Goal: Task Accomplishment & Management: Manage account settings

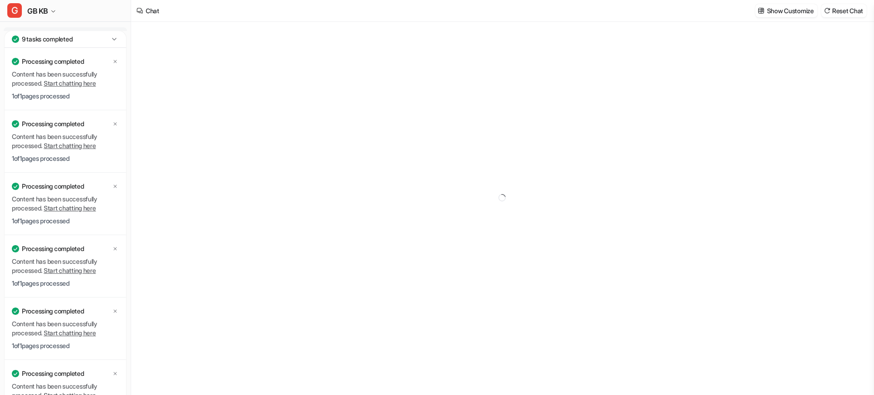
type textarea "**********"
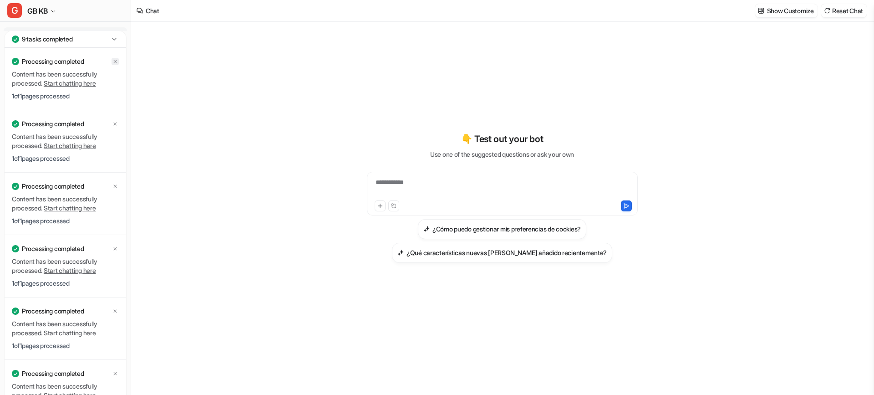
click at [113, 59] on icon at bounding box center [114, 61] width 5 height 5
click at [114, 61] on icon at bounding box center [114, 61] width 5 height 5
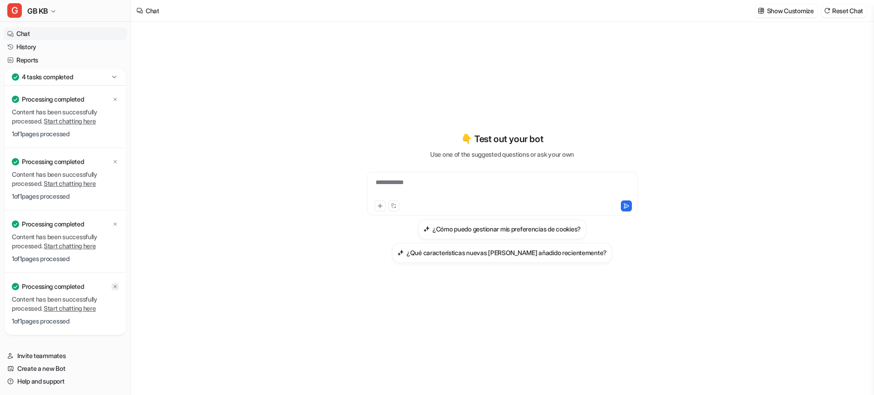
click at [115, 285] on icon at bounding box center [114, 286] width 5 height 5
click at [114, 288] on icon at bounding box center [114, 286] width 5 height 5
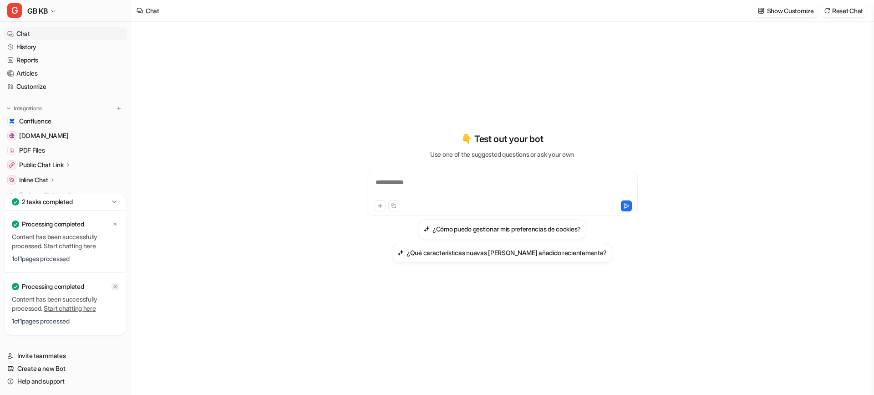
click at [114, 289] on icon at bounding box center [114, 286] width 5 height 5
click at [115, 289] on icon at bounding box center [114, 286] width 5 height 5
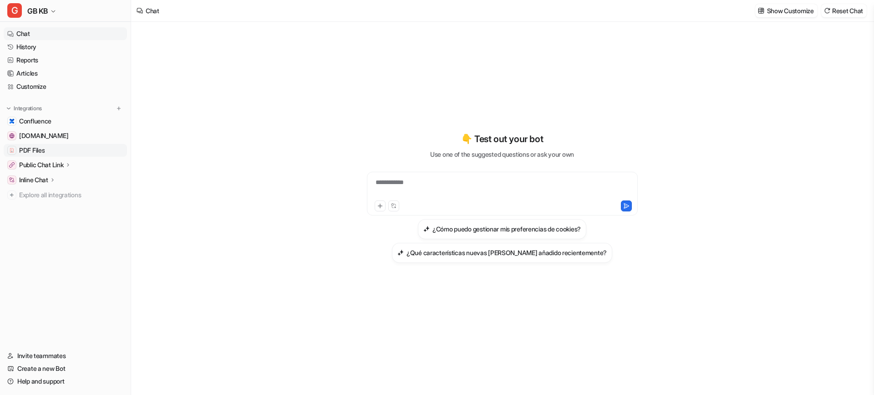
click at [38, 153] on span "PDF Files" at bounding box center [31, 150] width 25 height 9
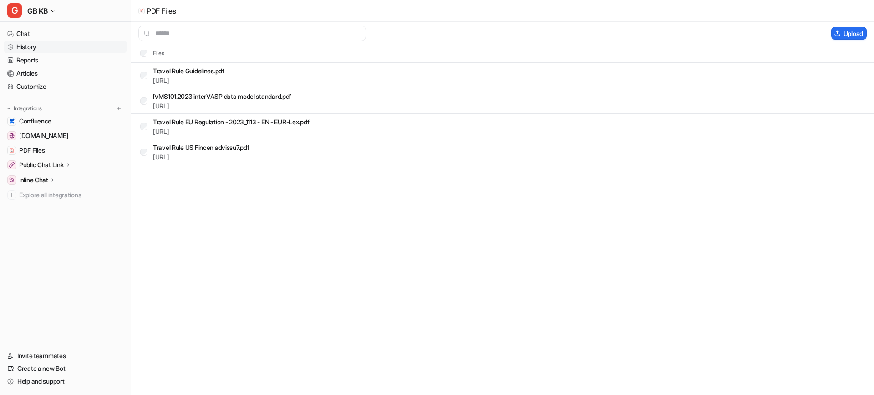
click at [32, 42] on link "History" at bounding box center [65, 47] width 123 height 13
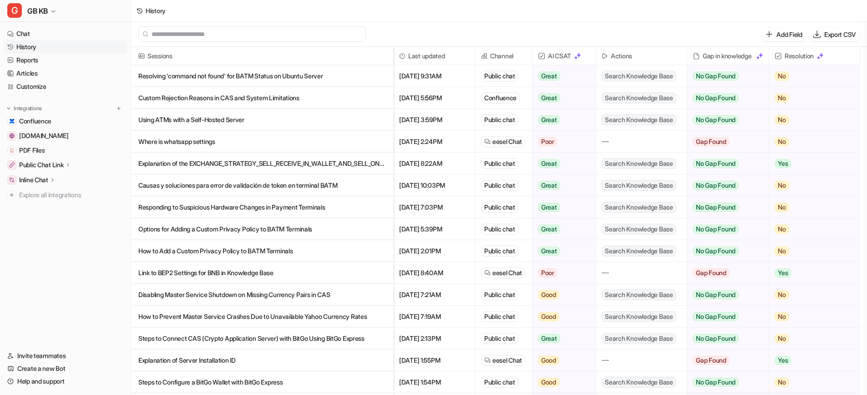
click at [560, 55] on span "AI CSAT" at bounding box center [564, 56] width 56 height 18
click at [580, 54] on img at bounding box center [577, 55] width 7 height 7
click at [576, 58] on img at bounding box center [577, 55] width 7 height 7
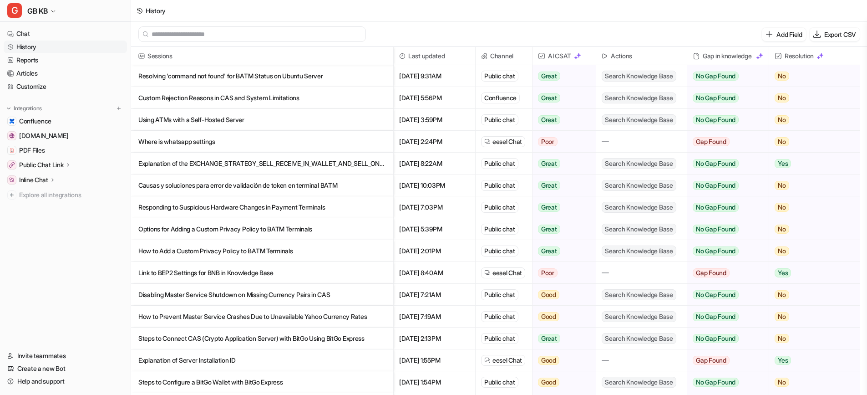
click at [444, 40] on div "Add Field Export CSV" at bounding box center [499, 34] width 736 height 25
click at [24, 29] on link "Chat" at bounding box center [65, 33] width 123 height 13
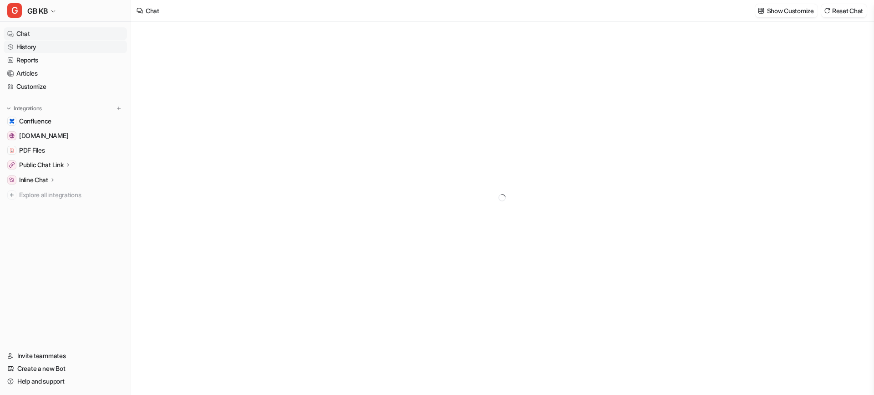
type textarea "**********"
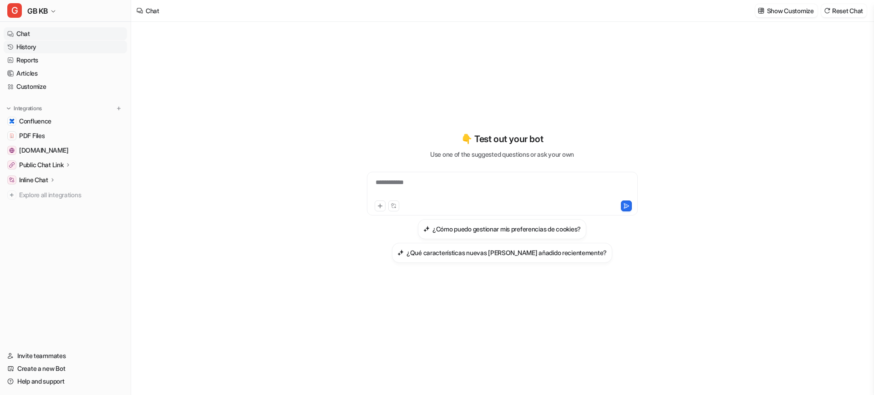
click at [32, 44] on link "History" at bounding box center [65, 47] width 123 height 13
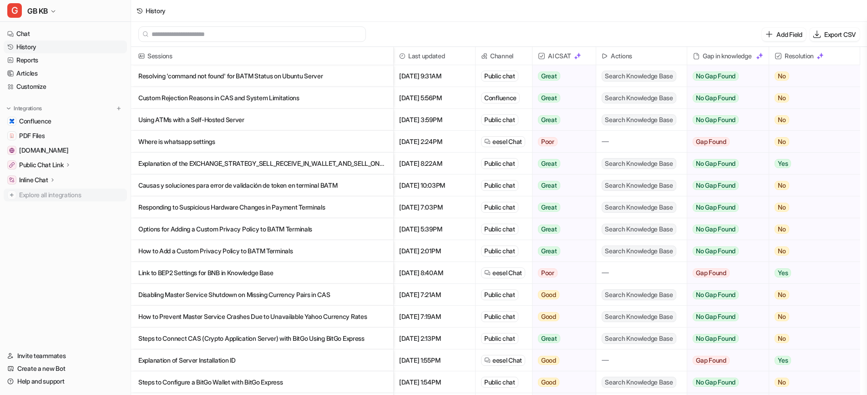
click at [45, 194] on span "Explore all integrations" at bounding box center [71, 195] width 104 height 15
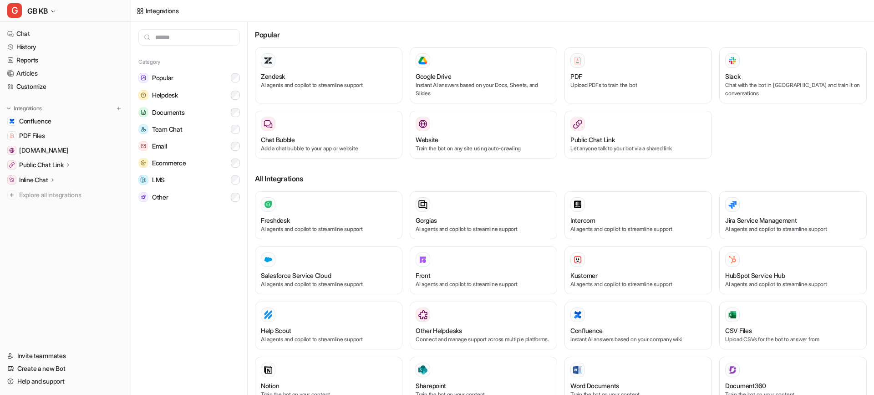
click at [88, 233] on nav "Chat History Reports Articles Customize Integrations Confluence PDF Files [DOMA…" at bounding box center [65, 183] width 131 height 318
click at [29, 60] on link "Reports" at bounding box center [65, 60] width 123 height 13
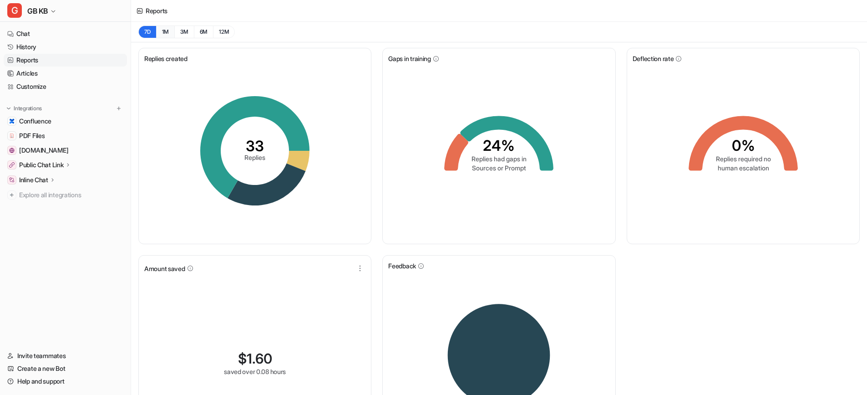
click at [168, 31] on button "1M" at bounding box center [165, 31] width 19 height 13
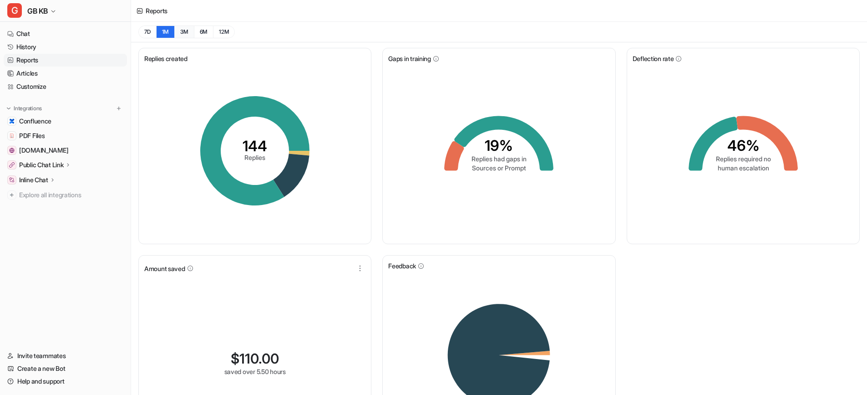
click at [187, 31] on button "3M" at bounding box center [184, 31] width 20 height 13
click at [170, 31] on button "1M" at bounding box center [165, 31] width 19 height 13
click at [30, 73] on link "Articles" at bounding box center [65, 73] width 123 height 13
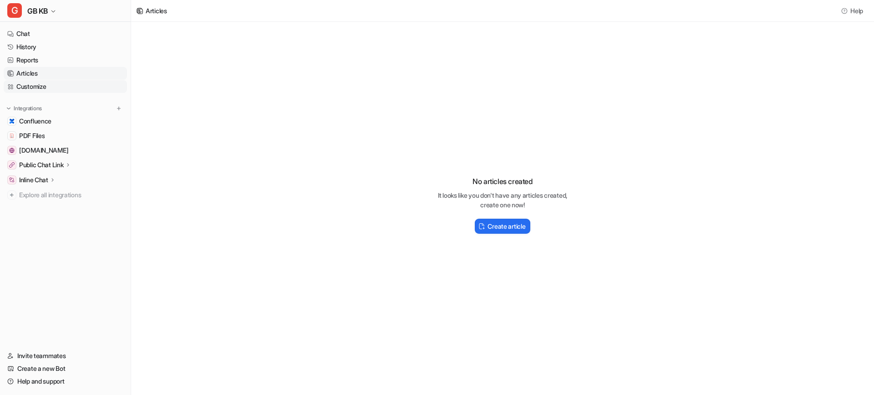
click at [33, 84] on link "Customize" at bounding box center [65, 86] width 123 height 13
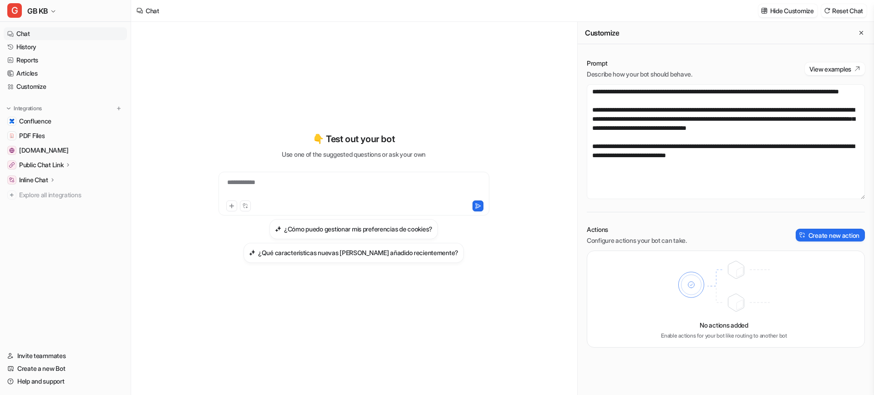
click at [31, 32] on link "Chat" at bounding box center [65, 33] width 123 height 13
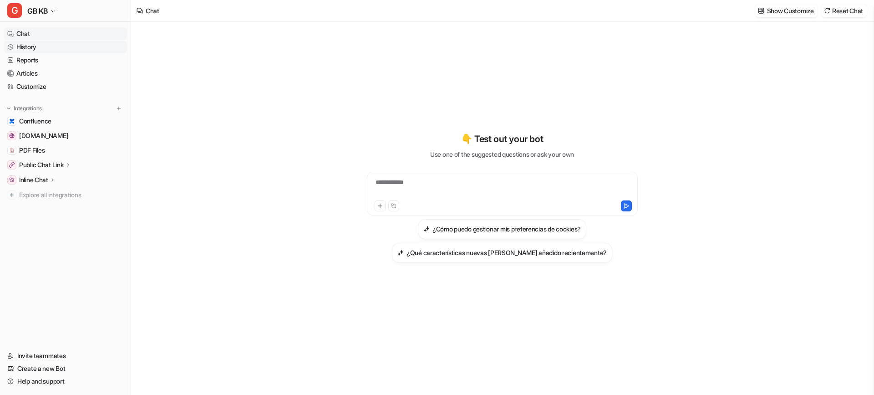
click at [33, 48] on link "History" at bounding box center [65, 47] width 123 height 13
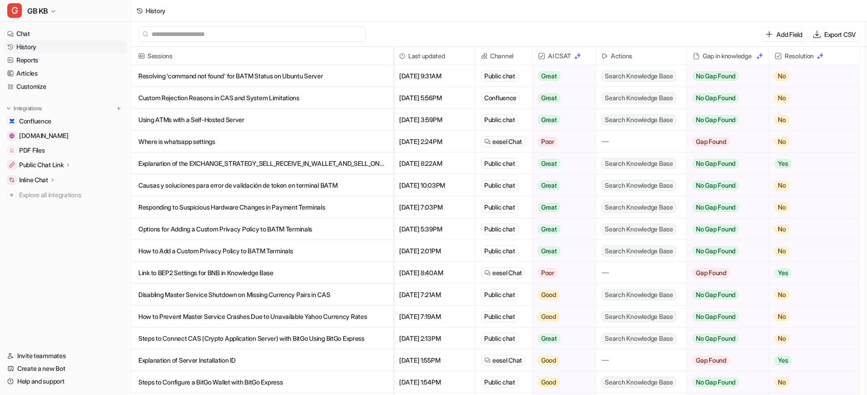
click at [284, 75] on p "Resolving 'command not found' for BATM Status on Ubuntu Server" at bounding box center [262, 76] width 248 height 22
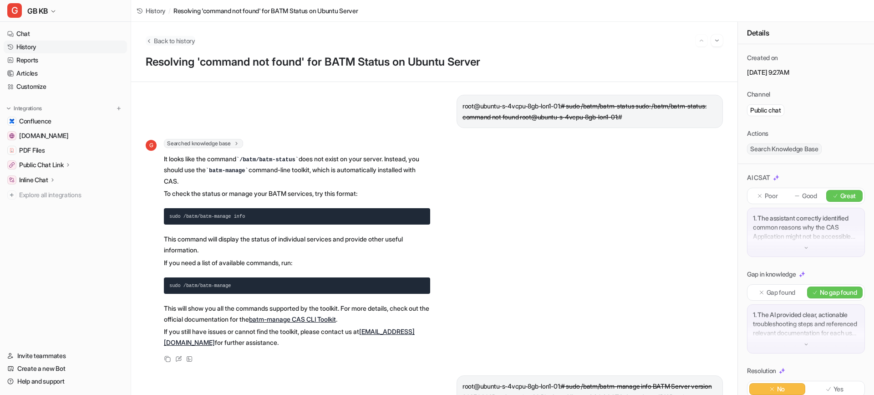
click at [155, 37] on span "Back to history" at bounding box center [174, 41] width 41 height 10
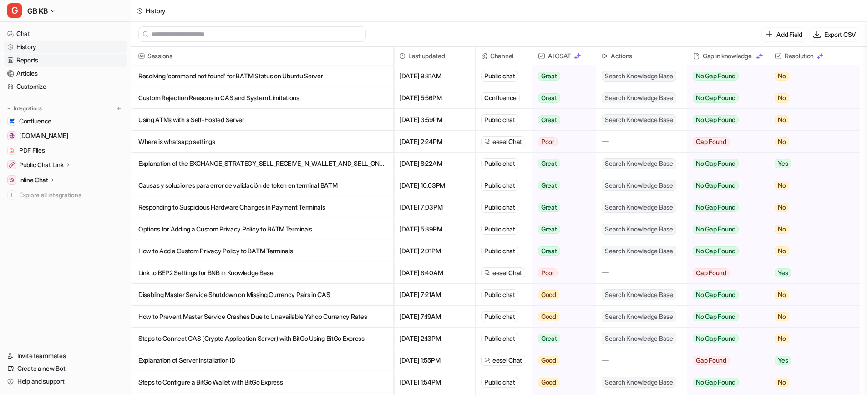
click at [28, 63] on link "Reports" at bounding box center [65, 60] width 123 height 13
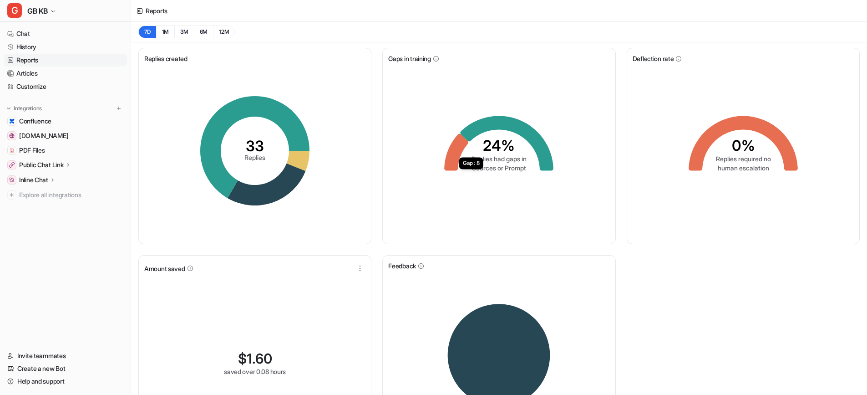
click at [453, 156] on icon at bounding box center [457, 152] width 24 height 37
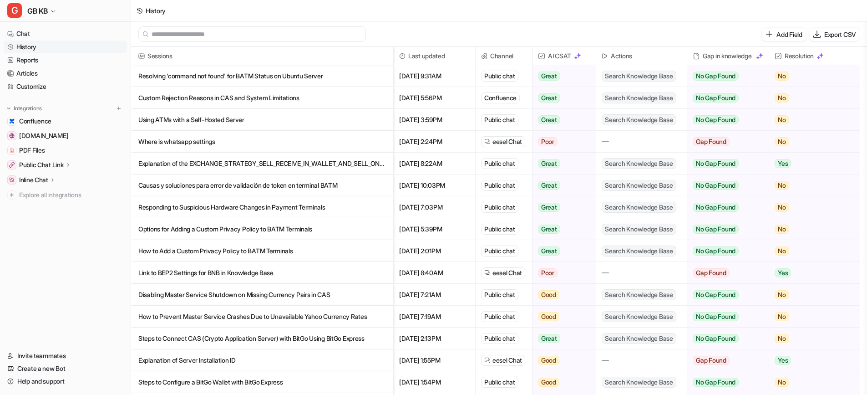
click at [553, 55] on span "AI CSAT" at bounding box center [564, 56] width 56 height 18
click at [564, 55] on span "AI CSAT" at bounding box center [564, 56] width 56 height 18
drag, startPoint x: 567, startPoint y: 41, endPoint x: 573, endPoint y: 41, distance: 5.9
click at [568, 41] on div "Add Field Export CSV" at bounding box center [499, 34] width 736 height 25
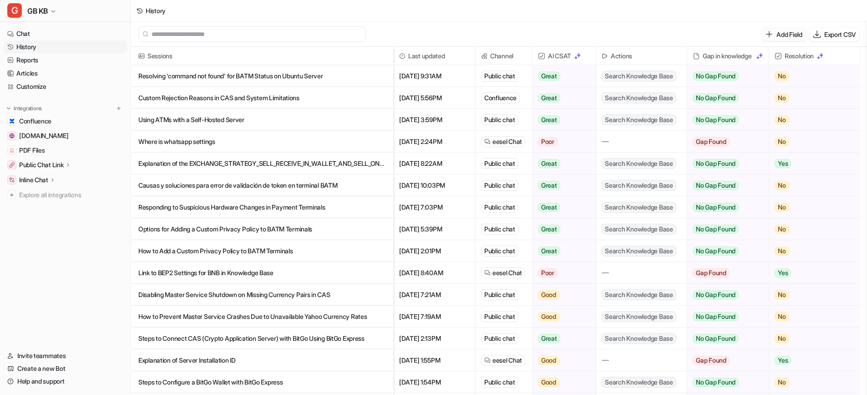
click at [771, 34] on button "Add Field" at bounding box center [784, 34] width 44 height 13
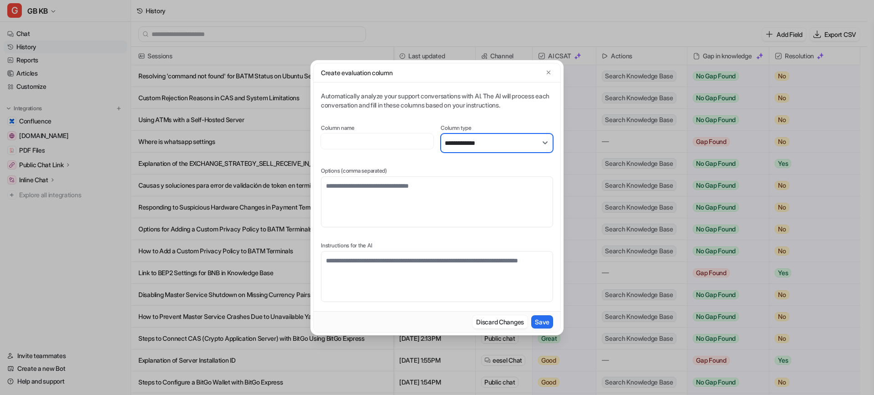
click at [535, 140] on select "**********" at bounding box center [497, 142] width 112 height 19
select select "****"
click at [441, 153] on select "**********" at bounding box center [497, 142] width 112 height 19
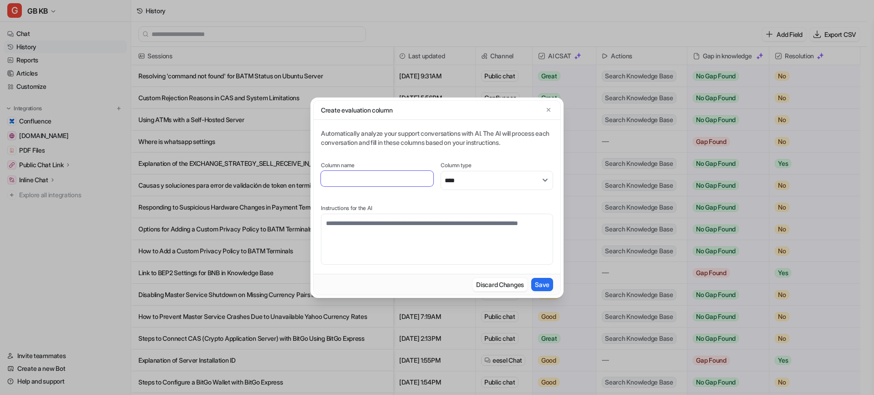
click at [374, 178] on input at bounding box center [377, 178] width 112 height 15
type input "*****"
click at [514, 289] on button "Discard Changes" at bounding box center [500, 284] width 55 height 13
select select "*******"
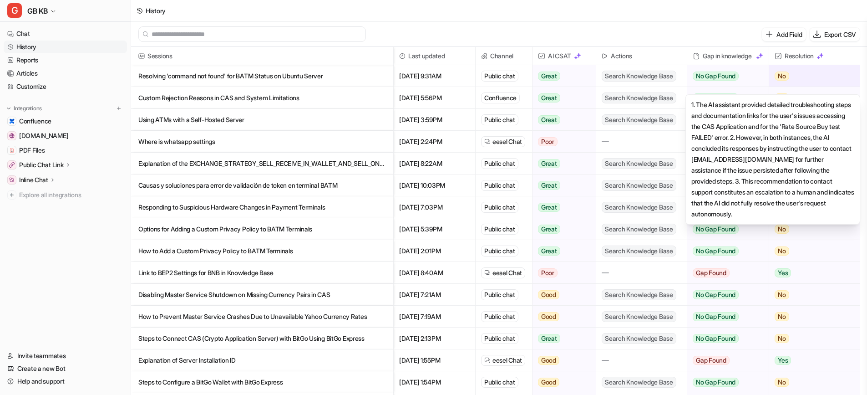
click at [781, 75] on span "No" at bounding box center [782, 75] width 15 height 9
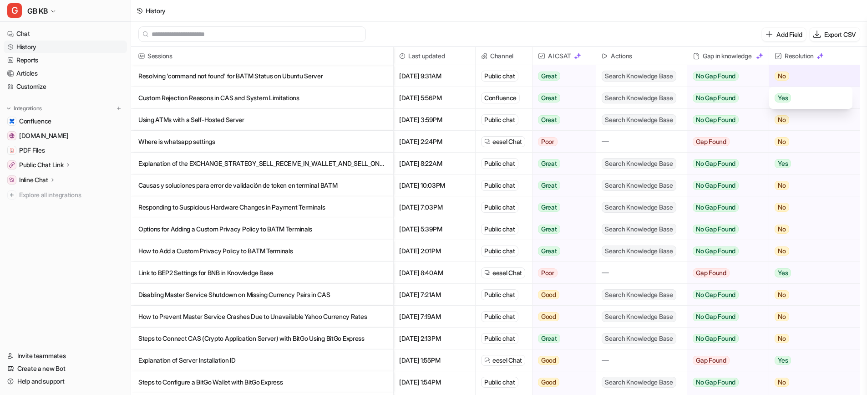
click at [788, 72] on span "No" at bounding box center [782, 75] width 15 height 9
click at [29, 44] on link "History" at bounding box center [65, 47] width 123 height 13
click at [28, 30] on link "Chat" at bounding box center [65, 33] width 123 height 13
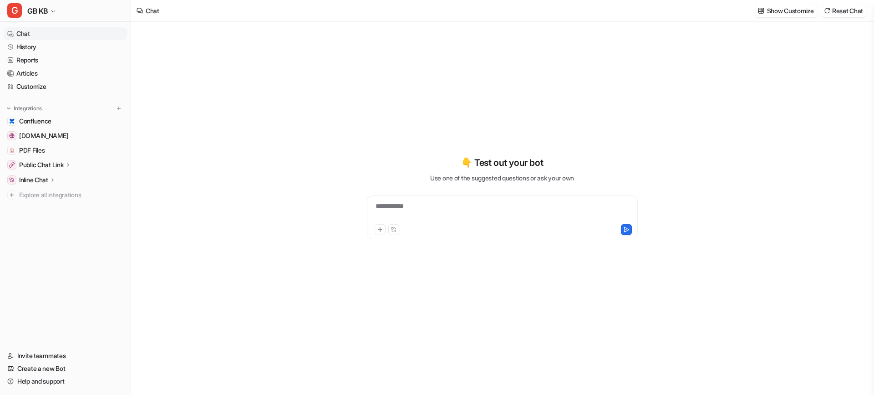
type textarea "**********"
